Goal: Task Accomplishment & Management: Complete application form

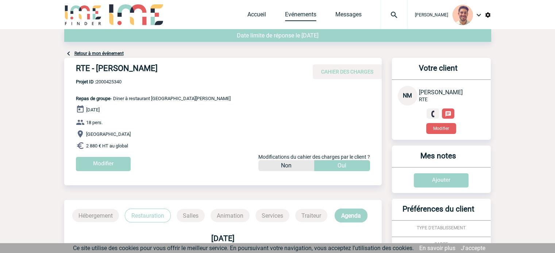
click at [293, 11] on link "Evénements" at bounding box center [300, 16] width 31 height 10
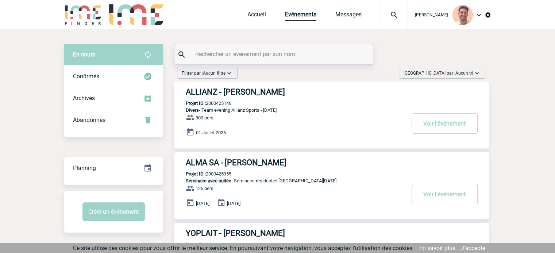
click at [265, 53] on input "text" at bounding box center [274, 54] width 162 height 11
paste input "2000425108"
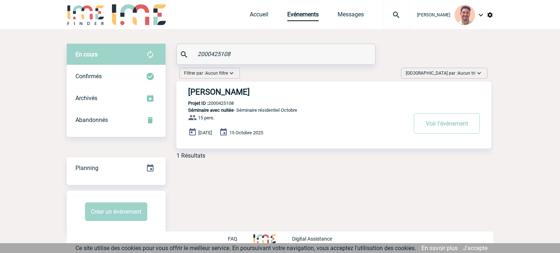
type input "2000425108"
click at [277, 87] on div "ENGIE - Marie-Gabrielle HADJELIS Projet ID : 2000425108 Séminaire avec nuitée -…" at bounding box center [334, 115] width 315 height 67
click at [278, 90] on h3 "ENGIE - Marie-Gabrielle HADJELIS" at bounding box center [297, 92] width 219 height 9
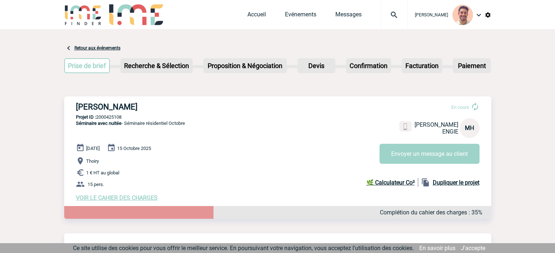
click at [143, 198] on span "VOIR LE CAHIER DES CHARGES" at bounding box center [117, 198] width 82 height 7
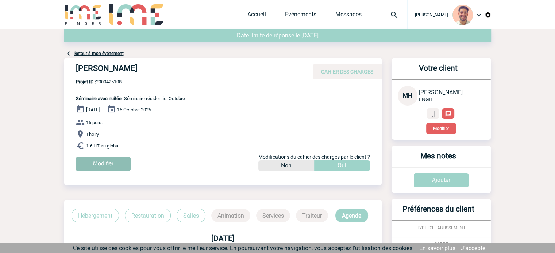
click at [115, 164] on input "Modifier" at bounding box center [103, 164] width 55 height 14
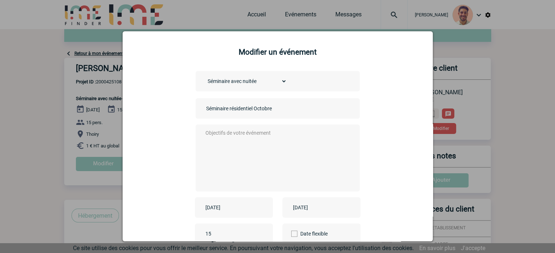
drag, startPoint x: 254, startPoint y: 82, endPoint x: 260, endPoint y: 80, distance: 5.8
click at [254, 81] on select "Choisissez un type d'évènement Séminaire avec nuitée Séminaire sans nuitée Repa…" at bounding box center [245, 81] width 82 height 10
select select "4"
click at [204, 77] on select "Choisissez un type d'évènement Séminaire avec nuitée Séminaire sans nuitée Repa…" at bounding box center [245, 81] width 82 height 10
drag, startPoint x: 278, startPoint y: 112, endPoint x: 172, endPoint y: 125, distance: 106.6
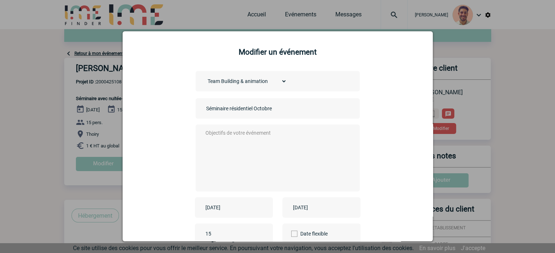
click at [172, 125] on div "Choisissez un type d'évènement Séminaire avec nuitée Séminaire sans nuitée Repa…" at bounding box center [278, 164] width 292 height 186
click at [224, 108] on input "text" at bounding box center [255, 108] width 102 height 9
drag, startPoint x: 217, startPoint y: 108, endPoint x: 224, endPoint y: 115, distance: 9.5
click at [217, 109] on input "Teambuilding" at bounding box center [255, 108] width 102 height 9
click at [244, 110] on input "Team building" at bounding box center [255, 108] width 102 height 9
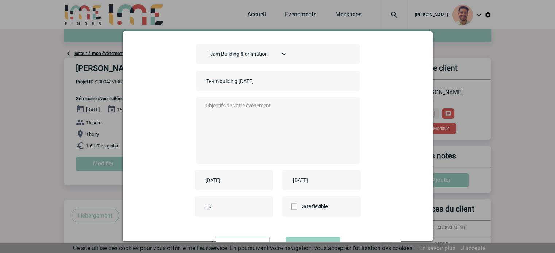
scroll to position [60, 0]
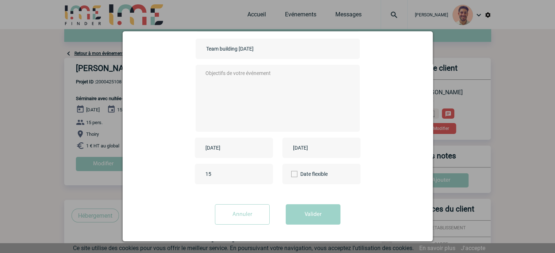
type input "Team building 15 Octobre"
click at [217, 147] on input "2025-10-14" at bounding box center [228, 147] width 50 height 9
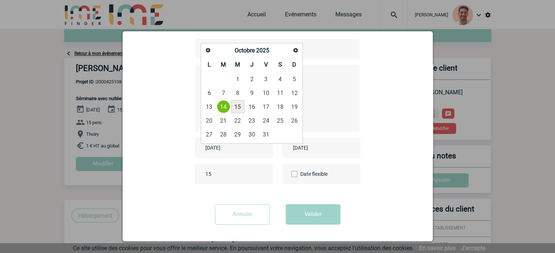
click at [237, 110] on link "15" at bounding box center [237, 106] width 13 height 13
type input "2025-10-15"
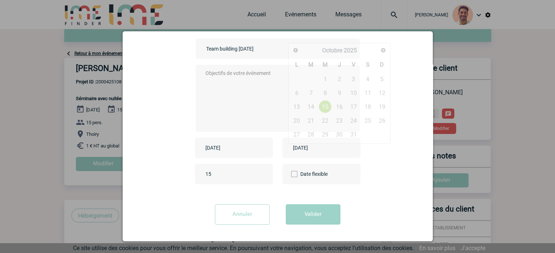
click at [294, 151] on input "2025-10-15" at bounding box center [316, 147] width 50 height 9
click at [323, 106] on link "15" at bounding box center [324, 106] width 13 height 13
drag, startPoint x: 310, startPoint y: 213, endPoint x: 362, endPoint y: 201, distance: 53.0
click at [310, 213] on button "Valider" at bounding box center [313, 215] width 55 height 20
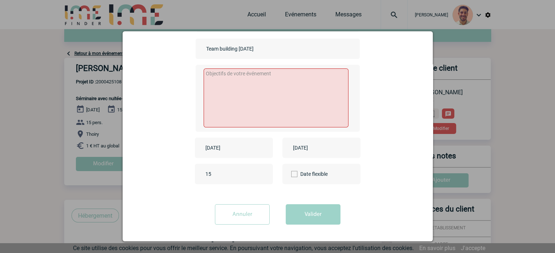
drag, startPoint x: 236, startPoint y: 51, endPoint x: 199, endPoint y: 61, distance: 37.9
click at [194, 60] on div "Choisissez un type d'évènement Séminaire avec nuitée Séminaire sans nuitée Repa…" at bounding box center [278, 104] width 292 height 186
click at [221, 84] on textarea at bounding box center [275, 98] width 145 height 59
paste textarea "Team building"
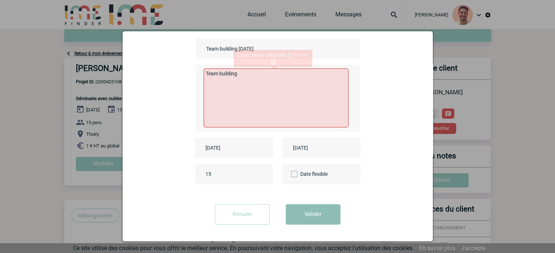
type textarea "Team building"
click at [317, 217] on button "Valider" at bounding box center [313, 215] width 55 height 20
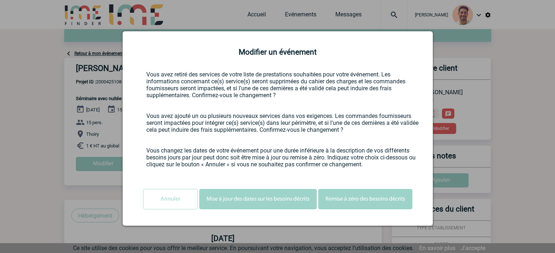
scroll to position [0, 0]
click at [262, 200] on button "Mise à jour des dates sur les besoins décrits" at bounding box center [257, 199] width 117 height 20
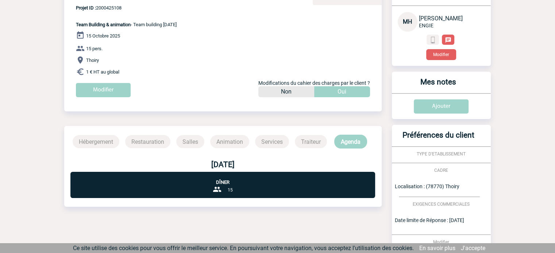
scroll to position [70, 0]
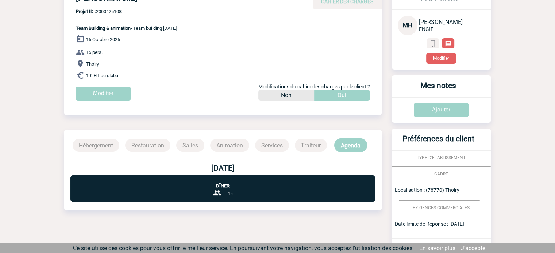
click at [250, 183] on p "Dîner" at bounding box center [222, 182] width 305 height 13
click at [321, 150] on p "Traiteur" at bounding box center [311, 145] width 32 height 13
drag, startPoint x: 302, startPoint y: 140, endPoint x: 291, endPoint y: 141, distance: 11.3
click at [299, 141] on p "Traiteur" at bounding box center [311, 145] width 32 height 13
click at [265, 143] on p "Services" at bounding box center [272, 145] width 34 height 13
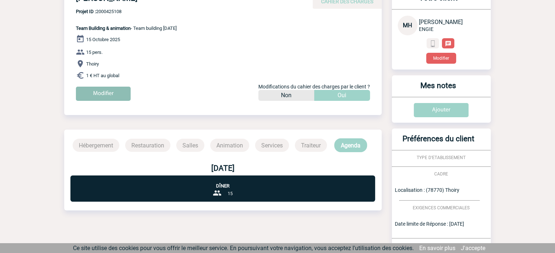
click at [122, 93] on input "Modifier" at bounding box center [103, 94] width 55 height 14
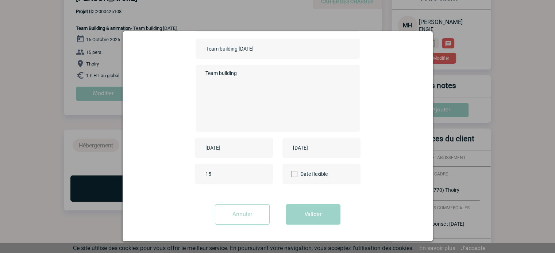
scroll to position [60, 0]
click at [319, 216] on button "Valider" at bounding box center [313, 215] width 55 height 20
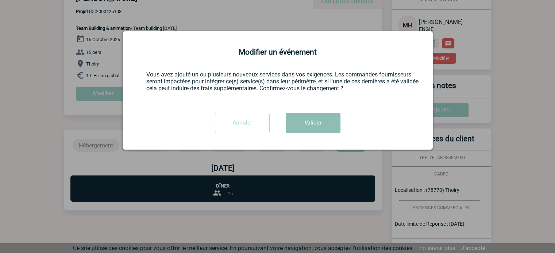
click at [298, 124] on button "Valider" at bounding box center [313, 123] width 55 height 20
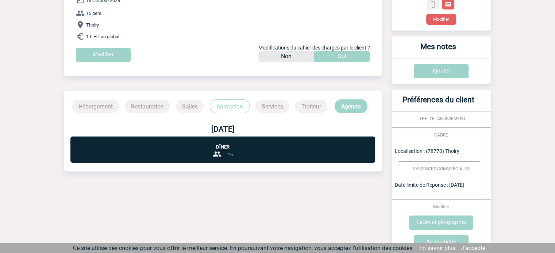
scroll to position [34, 0]
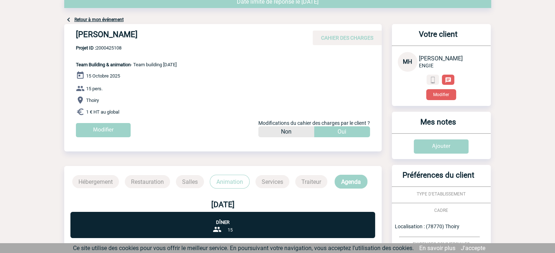
click at [235, 181] on p "Animation" at bounding box center [230, 182] width 40 height 14
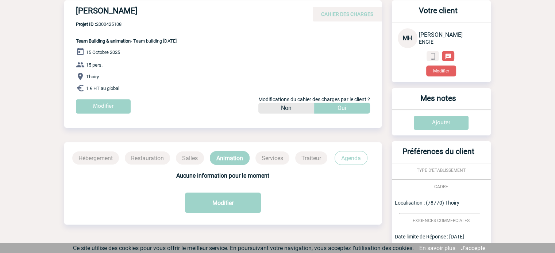
scroll to position [70, 0]
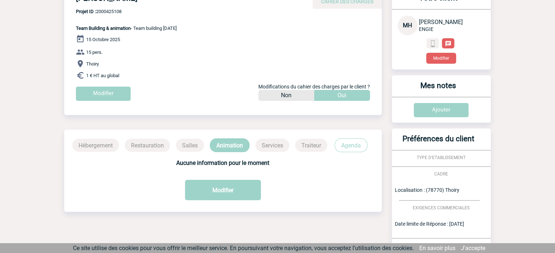
drag, startPoint x: 102, startPoint y: 144, endPoint x: 142, endPoint y: 148, distance: 40.0
click at [104, 144] on p "Hébergement" at bounding box center [95, 145] width 47 height 13
click at [153, 147] on p "Restauration" at bounding box center [147, 145] width 45 height 13
drag, startPoint x: 192, startPoint y: 146, endPoint x: 207, endPoint y: 149, distance: 15.3
click at [193, 146] on p "Salles" at bounding box center [190, 145] width 28 height 13
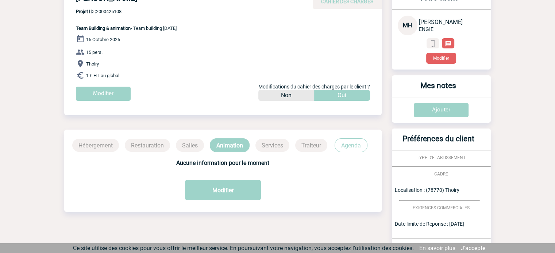
click at [267, 139] on div "Hébergement Restauration Salles Animation Services Traiteur Agenda" at bounding box center [222, 146] width 317 height 14
click at [361, 143] on p "Agenda" at bounding box center [350, 146] width 33 height 14
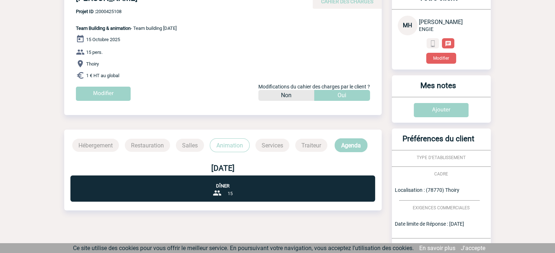
click at [249, 186] on p "Dîner" at bounding box center [222, 182] width 305 height 13
drag, startPoint x: 207, startPoint y: 191, endPoint x: 216, endPoint y: 188, distance: 9.1
click at [210, 191] on div "Dîner 15" at bounding box center [222, 189] width 305 height 26
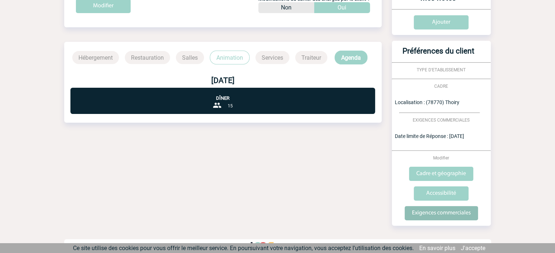
scroll to position [180, 0]
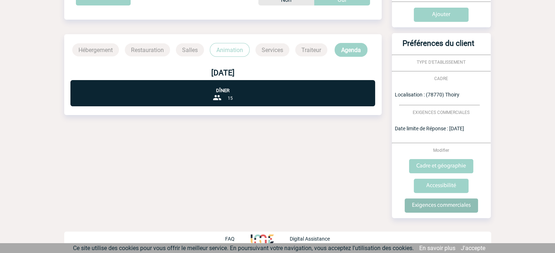
click at [458, 207] on input "Exigences commerciales" at bounding box center [440, 206] width 73 height 14
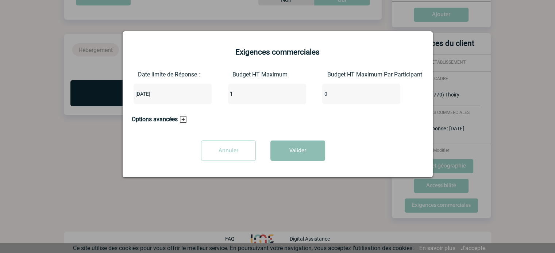
click at [305, 156] on button "Valider" at bounding box center [297, 151] width 55 height 20
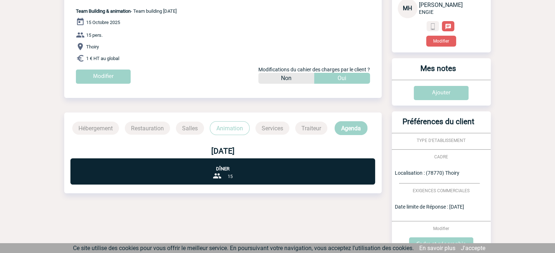
scroll to position [70, 0]
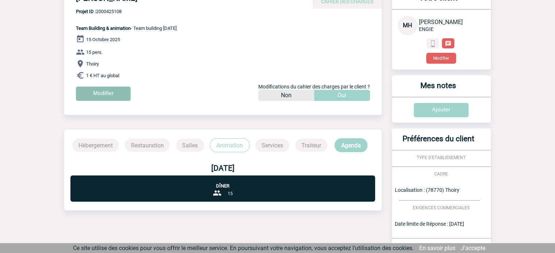
click at [101, 92] on input "Modifier" at bounding box center [103, 94] width 55 height 14
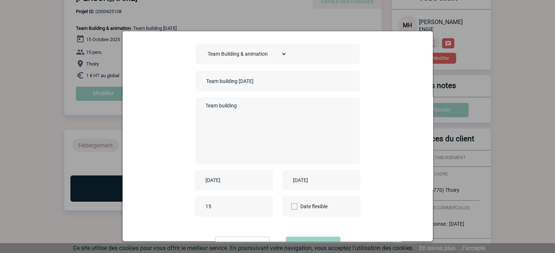
scroll to position [60, 0]
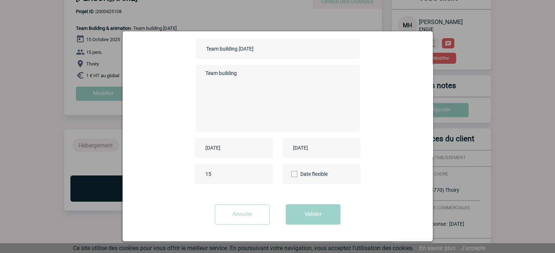
click at [228, 172] on input "15" at bounding box center [237, 174] width 69 height 9
click at [229, 156] on div "2025-10-15" at bounding box center [234, 148] width 78 height 20
click at [234, 151] on input "2025-10-15" at bounding box center [228, 147] width 50 height 9
drag, startPoint x: 309, startPoint y: 152, endPoint x: 394, endPoint y: 126, distance: 89.5
click at [309, 152] on input "2025-10-15" at bounding box center [316, 147] width 50 height 9
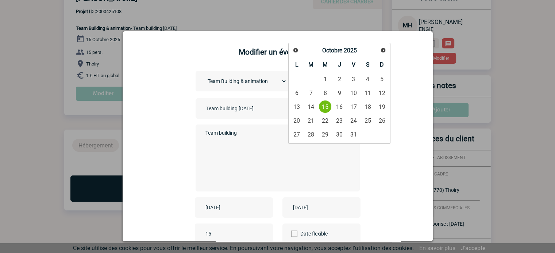
scroll to position [0, 0]
click at [230, 89] on div "Choisissez un type d'évènement Séminaire avec nuitée Séminaire sans nuitée Repa…" at bounding box center [277, 81] width 164 height 20
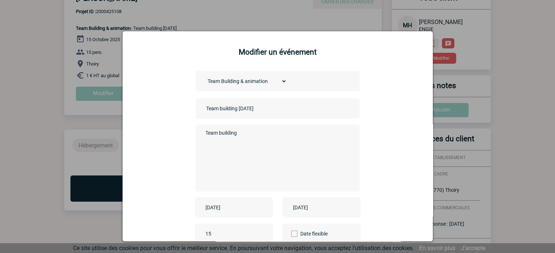
click at [233, 84] on select "Choisissez un type d'évènement Séminaire avec nuitée Séminaire sans nuitée Repa…" at bounding box center [245, 81] width 82 height 10
click at [204, 77] on select "Choisissez un type d'évènement Séminaire avec nuitée Séminaire sans nuitée Repa…" at bounding box center [245, 81] width 82 height 10
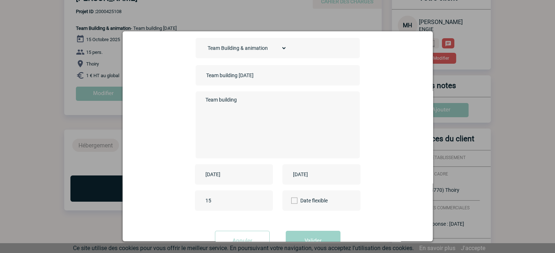
scroll to position [60, 0]
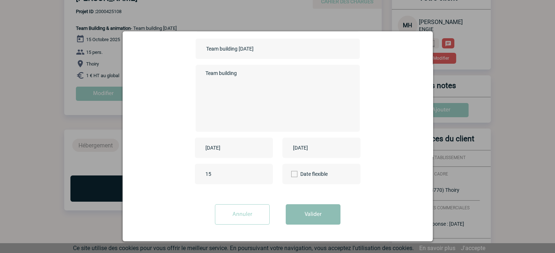
click at [326, 208] on button "Valider" at bounding box center [313, 215] width 55 height 20
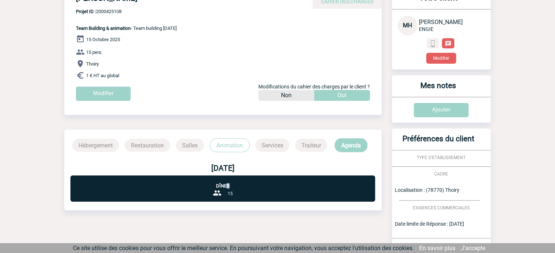
click at [228, 185] on p "Dîner" at bounding box center [222, 182] width 305 height 13
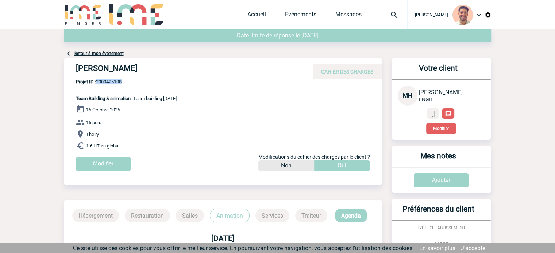
drag, startPoint x: 133, startPoint y: 82, endPoint x: 97, endPoint y: 82, distance: 36.5
click at [97, 82] on span "Projet ID : 2000425108" at bounding box center [126, 81] width 101 height 5
click at [300, 14] on link "Evénements" at bounding box center [300, 16] width 31 height 10
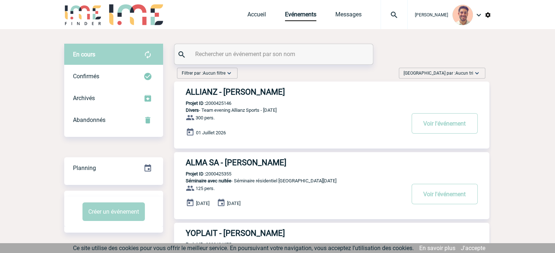
click at [277, 50] on input "text" at bounding box center [274, 54] width 162 height 11
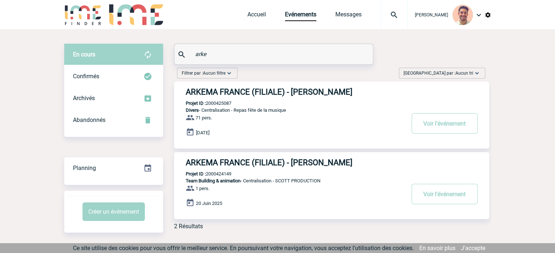
type input "arke"
click at [354, 164] on h3 "ARKEMA FRANCE (FILIALE) - [PERSON_NAME]" at bounding box center [295, 162] width 219 height 9
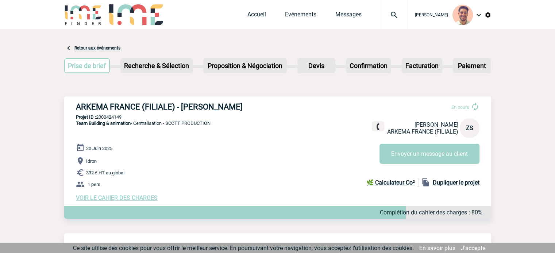
drag, startPoint x: 122, startPoint y: 118, endPoint x: 97, endPoint y: 120, distance: 24.5
click at [97, 120] on p "Projet ID : 2000424149" at bounding box center [277, 117] width 427 height 5
copy p "2000424149"
